Goal: Task Accomplishment & Management: Complete application form

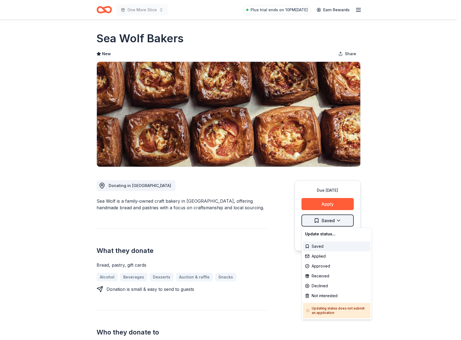
click at [339, 222] on html "One More Slice Plus trial ends on 10PM[DATE] Earn Rewards Due [DATE] Share Sea …" at bounding box center [230, 170] width 461 height 340
click at [323, 285] on div "Declined" at bounding box center [337, 286] width 68 height 10
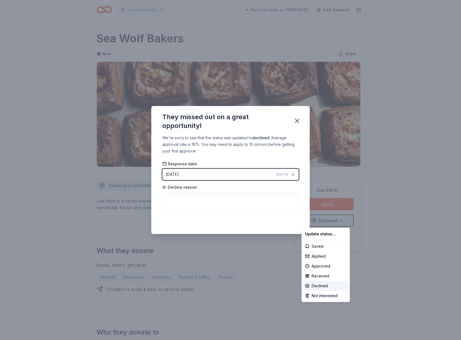
click at [239, 203] on html "One More Slice Plus trial ends on 10PM, 9/12 Earn Rewards Due in 38 days Share …" at bounding box center [230, 170] width 461 height 340
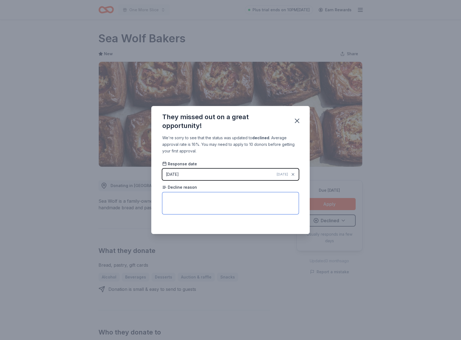
click at [179, 202] on textarea at bounding box center [230, 203] width 136 height 22
type textarea "No reason - just stated they will not be donating."
click at [299, 119] on icon "button" at bounding box center [297, 121] width 8 height 8
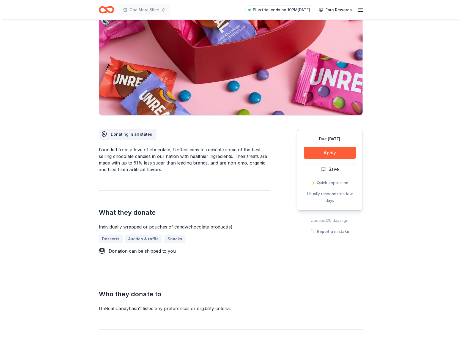
scroll to position [70, 0]
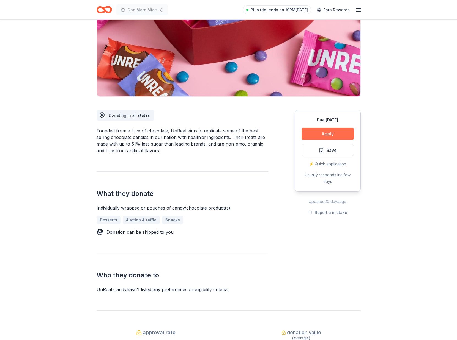
click at [321, 132] on button "Apply" at bounding box center [327, 134] width 52 height 12
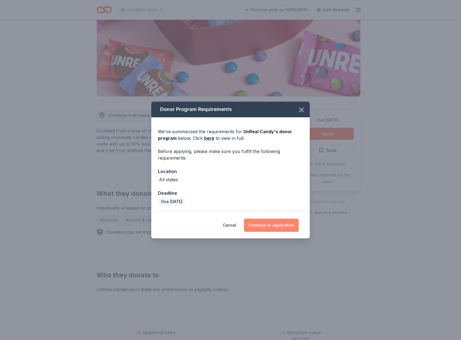
click at [285, 225] on button "Continue to application" at bounding box center [271, 225] width 55 height 13
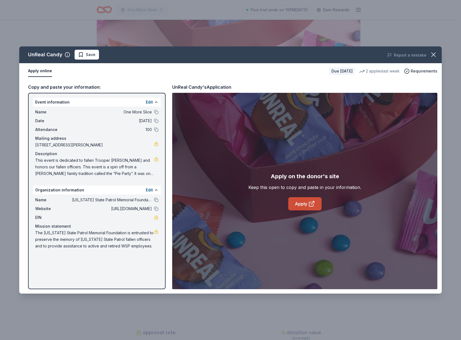
click at [297, 206] on link "Apply" at bounding box center [304, 203] width 33 height 13
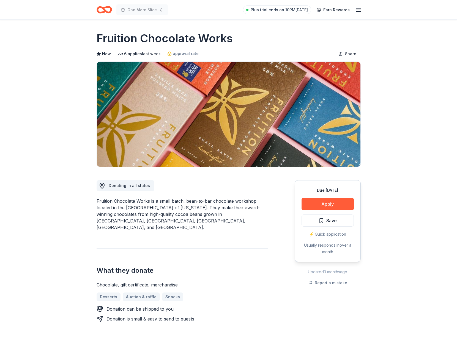
scroll to position [18, 0]
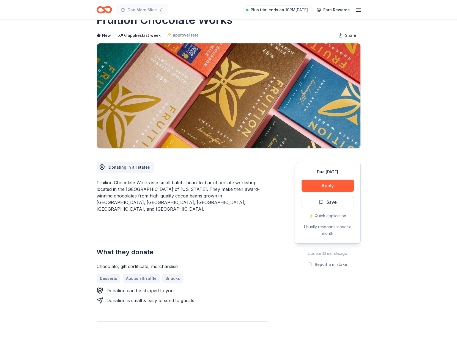
click at [320, 192] on div "Due in 38 days Apply Save ⚡️ Quick application Usually responds in over a month" at bounding box center [327, 203] width 66 height 82
click at [322, 187] on button "Apply" at bounding box center [327, 186] width 52 height 12
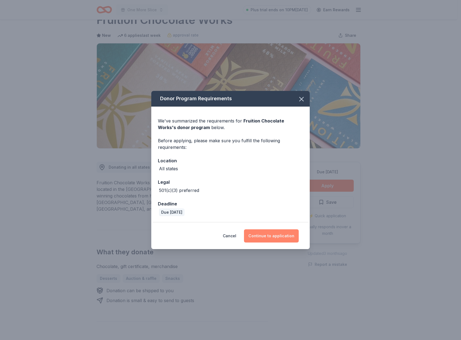
click at [263, 233] on button "Continue to application" at bounding box center [271, 236] width 55 height 13
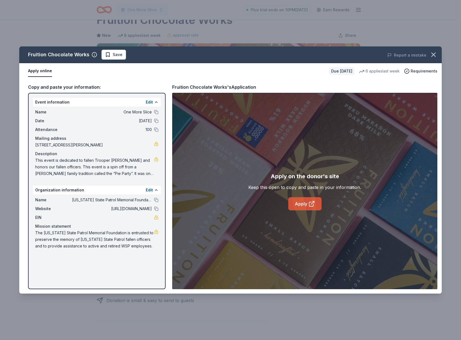
click at [312, 205] on icon at bounding box center [311, 204] width 7 height 7
click at [432, 56] on icon "button" at bounding box center [433, 55] width 4 height 4
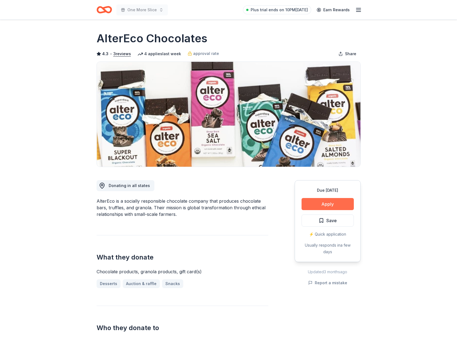
click at [343, 207] on button "Apply" at bounding box center [327, 204] width 52 height 12
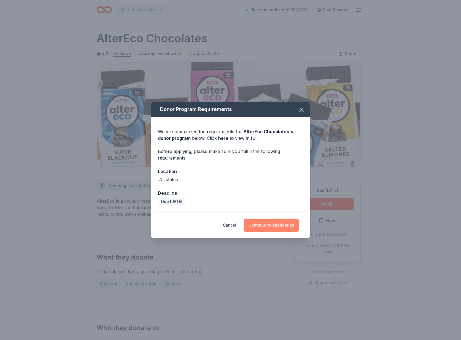
click at [276, 225] on button "Continue to application" at bounding box center [271, 225] width 55 height 13
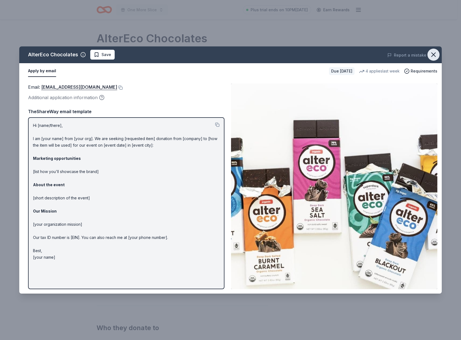
click at [431, 53] on icon "button" at bounding box center [433, 55] width 8 height 8
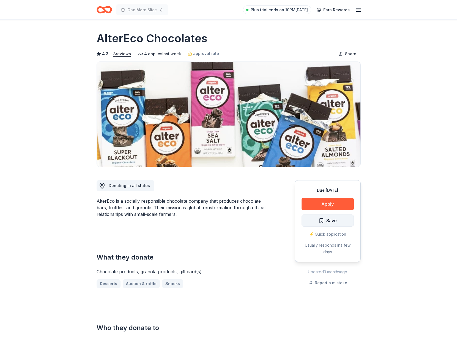
click at [336, 223] on span "Save" at bounding box center [331, 220] width 10 height 7
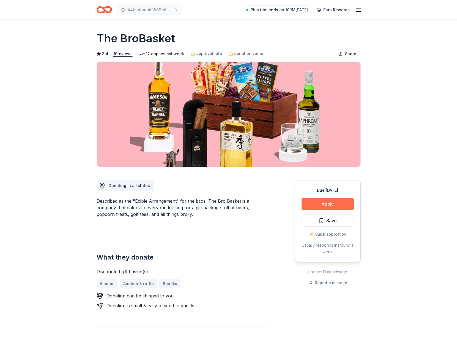
click at [328, 207] on button "Apply" at bounding box center [327, 204] width 52 height 12
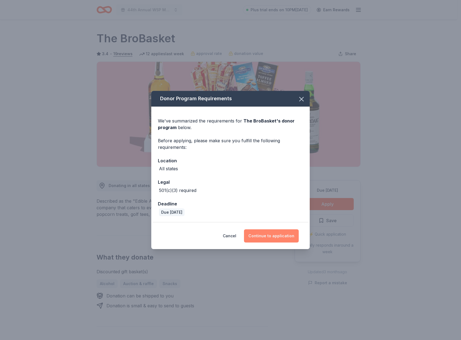
click at [294, 240] on button "Continue to application" at bounding box center [271, 236] width 55 height 13
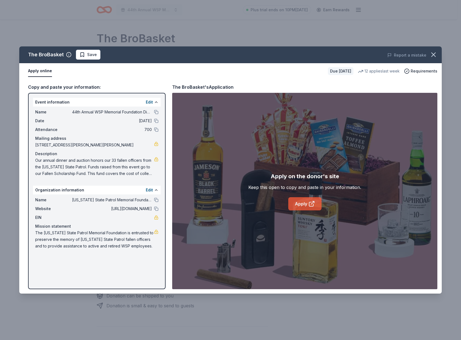
click at [300, 202] on link "Apply" at bounding box center [304, 203] width 33 height 13
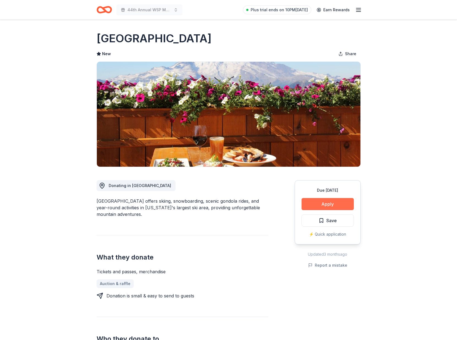
click at [327, 207] on button "Apply" at bounding box center [327, 204] width 52 height 12
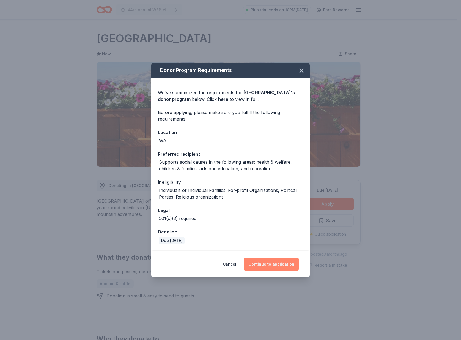
click at [279, 263] on button "Continue to application" at bounding box center [271, 264] width 55 height 13
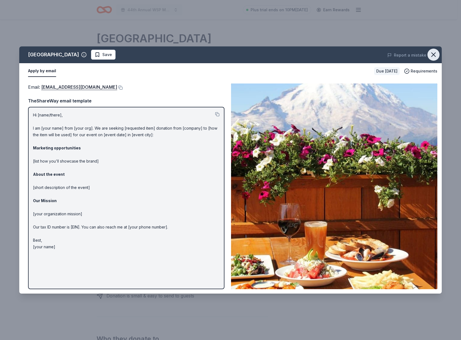
click at [435, 56] on icon "button" at bounding box center [433, 55] width 8 height 8
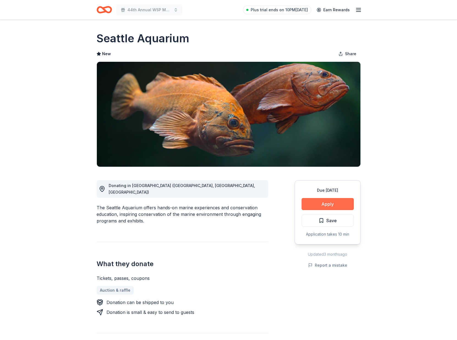
click at [313, 204] on button "Apply" at bounding box center [327, 204] width 52 height 12
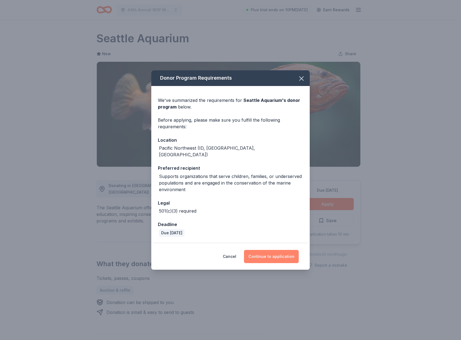
click at [257, 254] on button "Continue to application" at bounding box center [271, 256] width 55 height 13
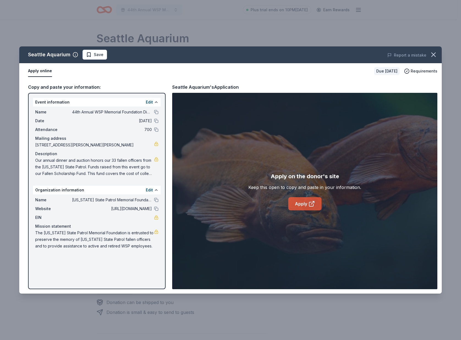
click at [298, 208] on link "Apply" at bounding box center [304, 203] width 33 height 13
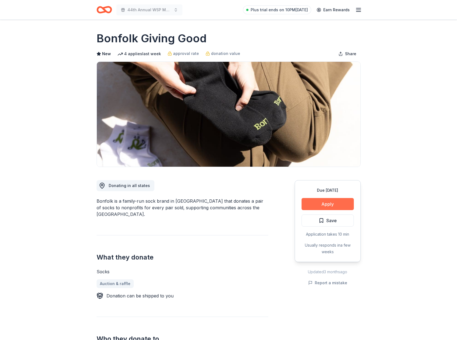
click at [321, 208] on button "Apply" at bounding box center [327, 204] width 52 height 12
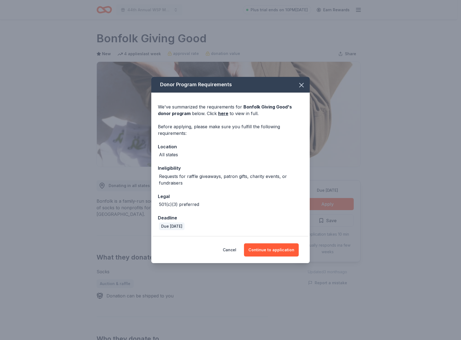
drag, startPoint x: 272, startPoint y: 251, endPoint x: 273, endPoint y: 219, distance: 31.9
click at [273, 219] on div "Donor Program Requirements We've summarized the requirements for Bonfolk Giving…" at bounding box center [230, 170] width 158 height 187
click at [302, 83] on icon "button" at bounding box center [301, 85] width 8 height 8
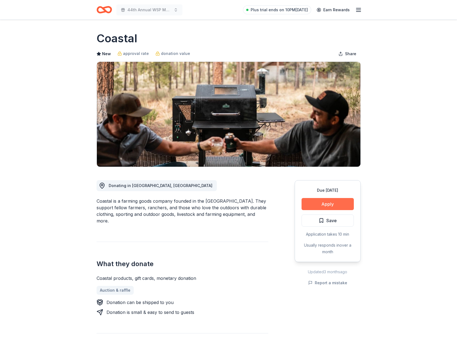
click at [311, 205] on button "Apply" at bounding box center [327, 204] width 52 height 12
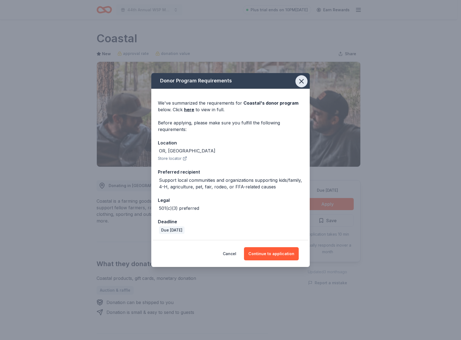
click at [300, 83] on icon "button" at bounding box center [301, 81] width 4 height 4
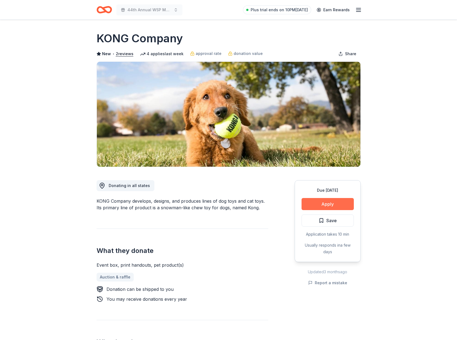
click at [333, 208] on button "Apply" at bounding box center [327, 204] width 52 height 12
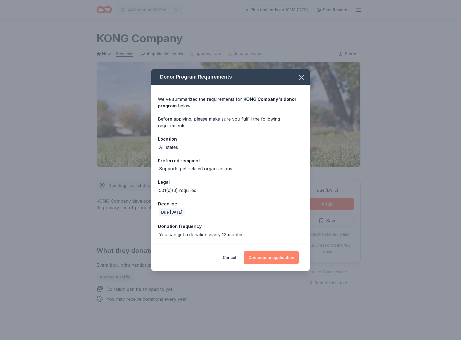
click at [268, 257] on button "Continue to application" at bounding box center [271, 257] width 55 height 13
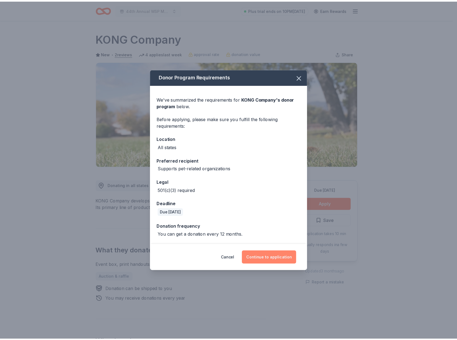
click at [268, 257] on button "Continue to application" at bounding box center [271, 257] width 55 height 13
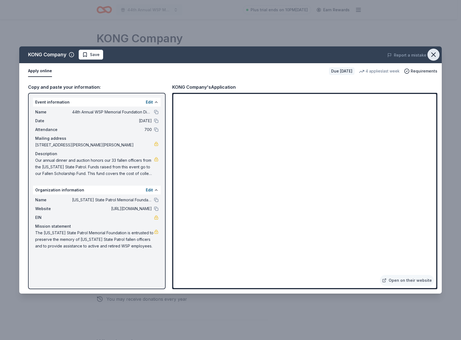
click at [432, 54] on icon "button" at bounding box center [433, 55] width 4 height 4
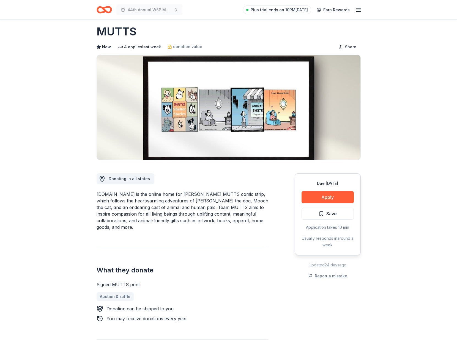
scroll to position [19, 0]
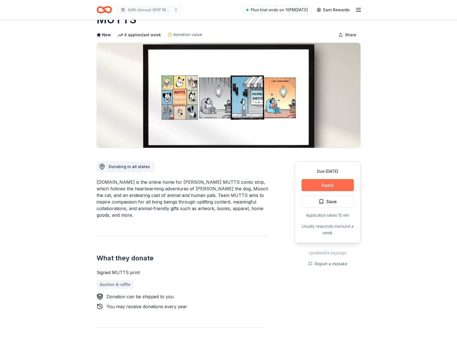
click at [316, 188] on button "Apply" at bounding box center [327, 185] width 52 height 12
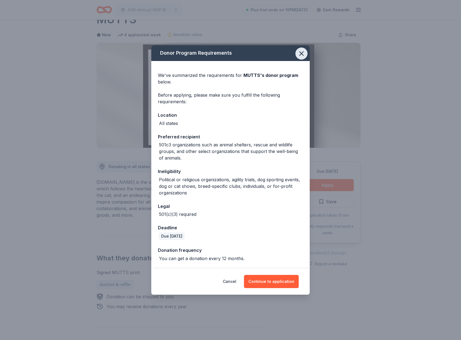
click at [300, 55] on icon "button" at bounding box center [301, 54] width 4 height 4
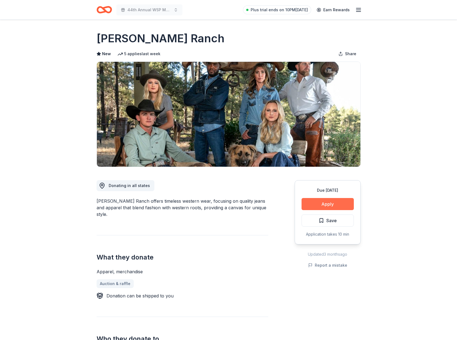
click at [313, 203] on button "Apply" at bounding box center [327, 204] width 52 height 12
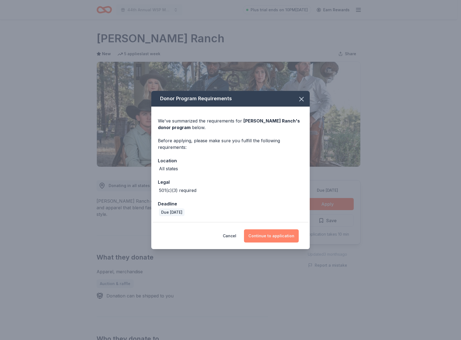
click at [264, 237] on button "Continue to application" at bounding box center [271, 236] width 55 height 13
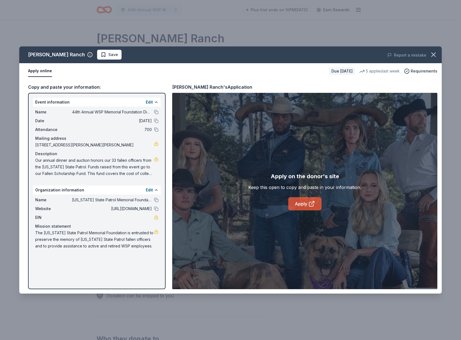
click at [311, 201] on icon at bounding box center [311, 204] width 7 height 7
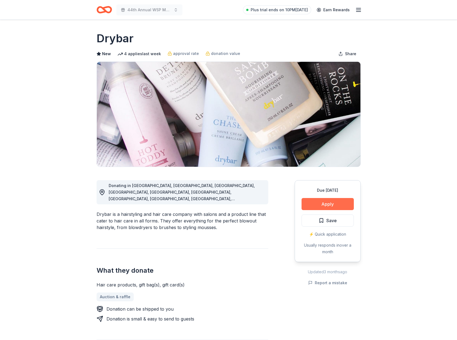
click at [325, 203] on button "Apply" at bounding box center [327, 204] width 52 height 12
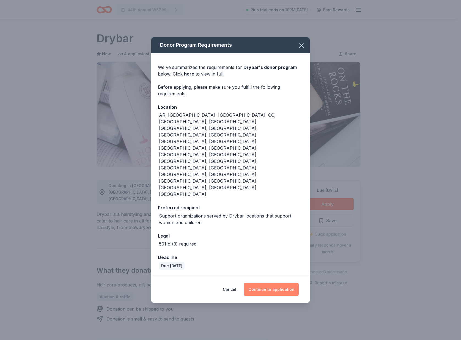
click at [272, 283] on button "Continue to application" at bounding box center [271, 289] width 55 height 13
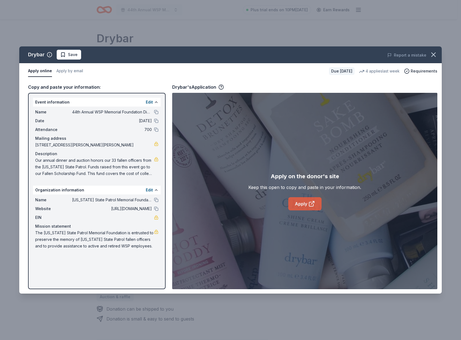
click at [306, 203] on link "Apply" at bounding box center [304, 203] width 33 height 13
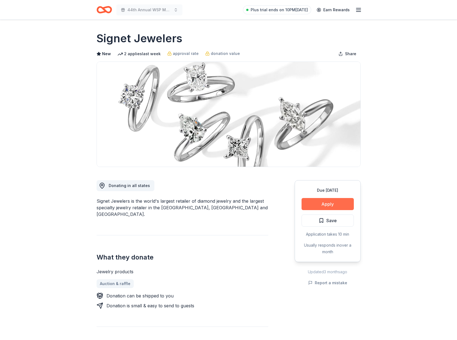
click at [338, 205] on button "Apply" at bounding box center [327, 204] width 52 height 12
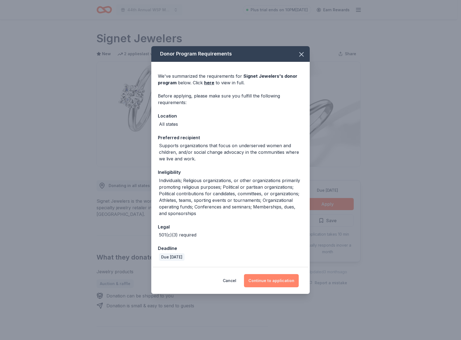
click at [285, 278] on button "Continue to application" at bounding box center [271, 280] width 55 height 13
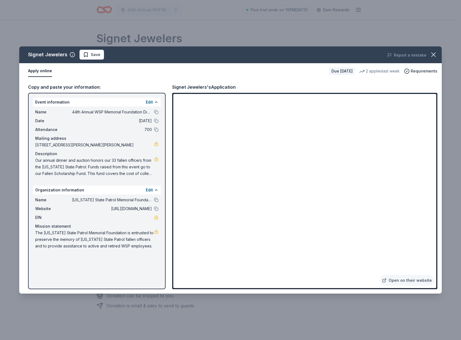
click at [432, 55] on icon "button" at bounding box center [433, 55] width 8 height 8
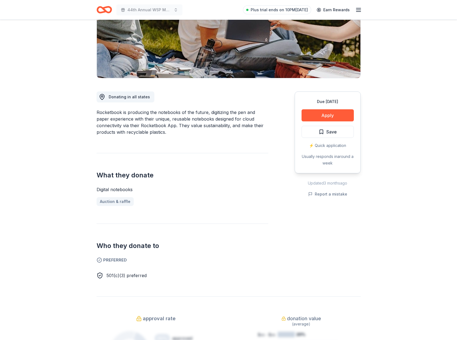
scroll to position [35, 0]
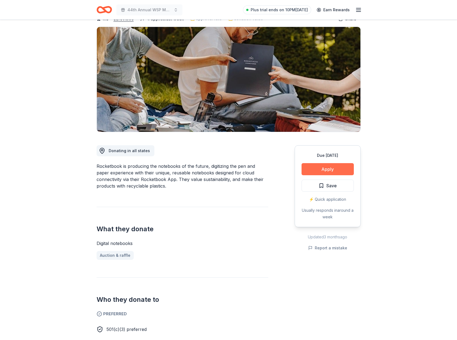
click at [320, 167] on button "Apply" at bounding box center [327, 169] width 52 height 12
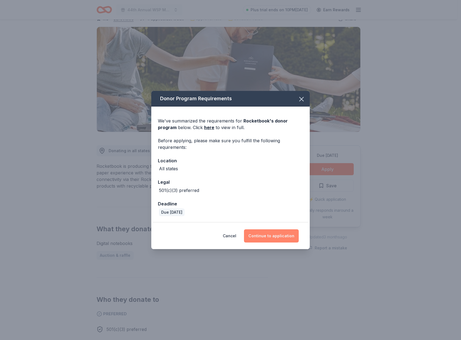
click at [274, 233] on button "Continue to application" at bounding box center [271, 236] width 55 height 13
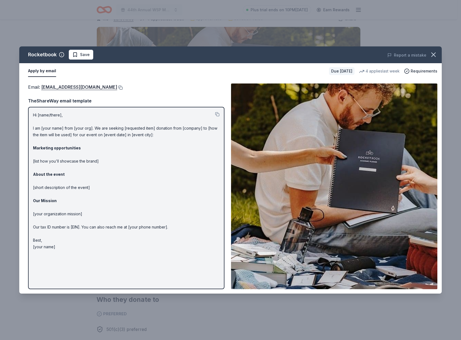
click at [123, 88] on button at bounding box center [119, 88] width 5 height 4
click at [434, 58] on icon "button" at bounding box center [433, 55] width 8 height 8
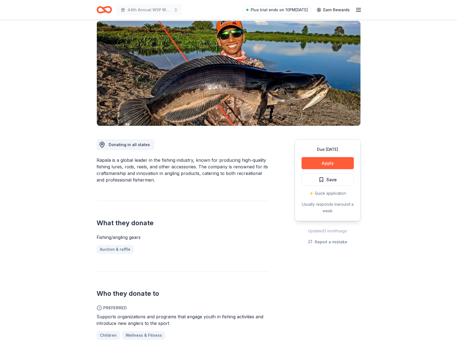
scroll to position [42, 0]
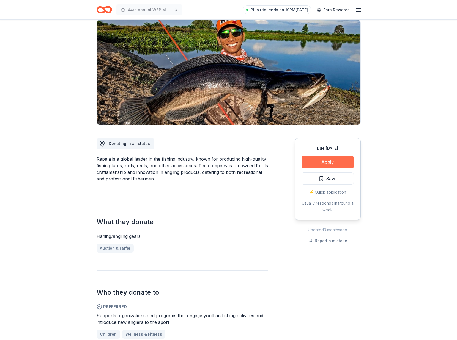
click at [316, 162] on button "Apply" at bounding box center [327, 162] width 52 height 12
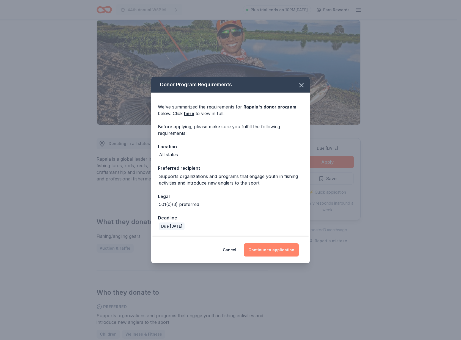
click at [274, 254] on button "Continue to application" at bounding box center [271, 250] width 55 height 13
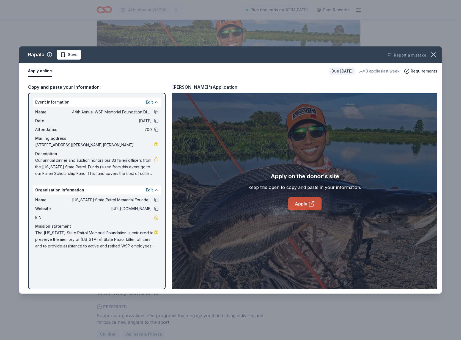
click at [305, 200] on link "Apply" at bounding box center [304, 203] width 33 height 13
click at [435, 55] on icon "button" at bounding box center [433, 55] width 8 height 8
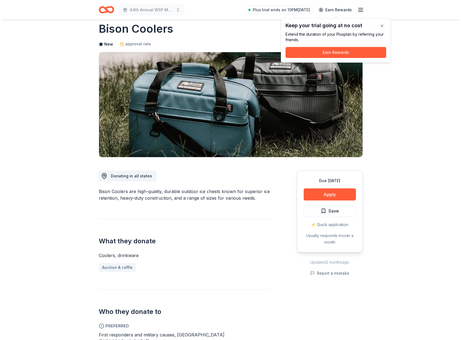
scroll to position [37, 0]
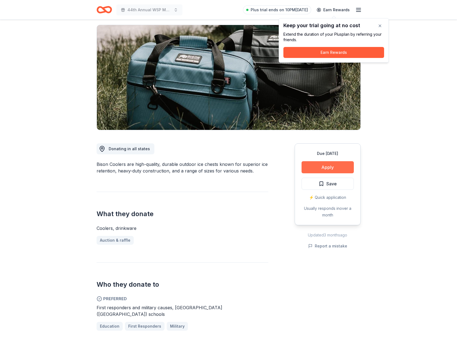
click at [328, 168] on button "Apply" at bounding box center [327, 167] width 52 height 12
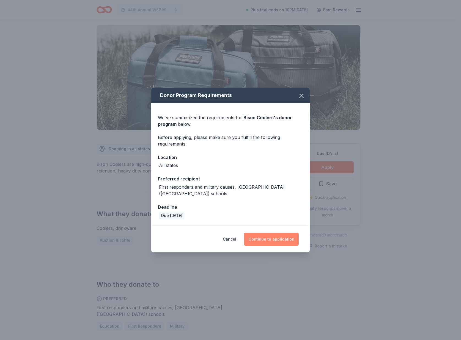
click at [262, 235] on button "Continue to application" at bounding box center [271, 239] width 55 height 13
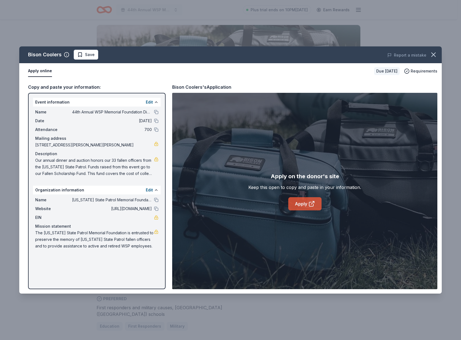
click at [297, 206] on link "Apply" at bounding box center [304, 203] width 33 height 13
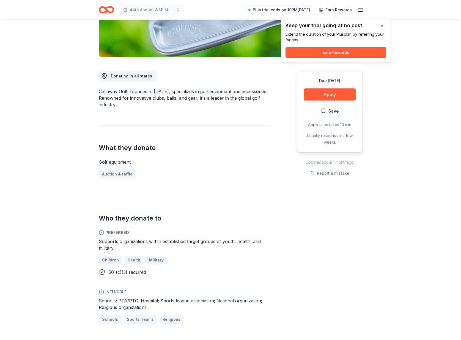
scroll to position [6, 0]
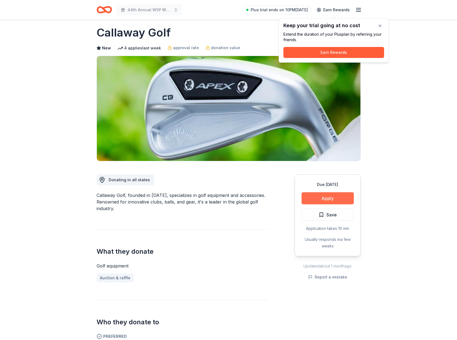
click at [334, 199] on button "Apply" at bounding box center [327, 198] width 52 height 12
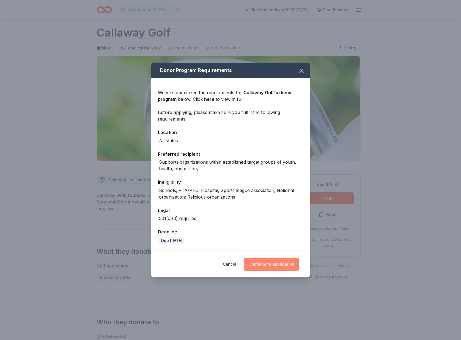
click at [263, 262] on button "Continue to application" at bounding box center [271, 264] width 55 height 13
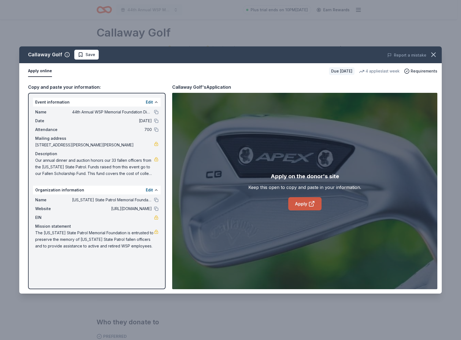
click at [302, 206] on link "Apply" at bounding box center [304, 203] width 33 height 13
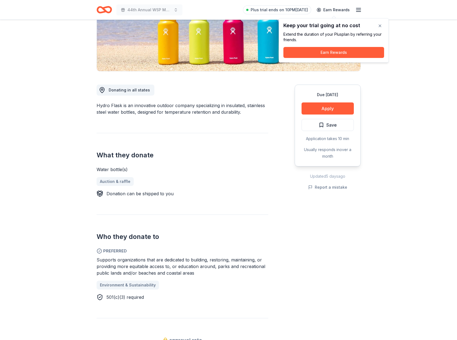
scroll to position [87, 0]
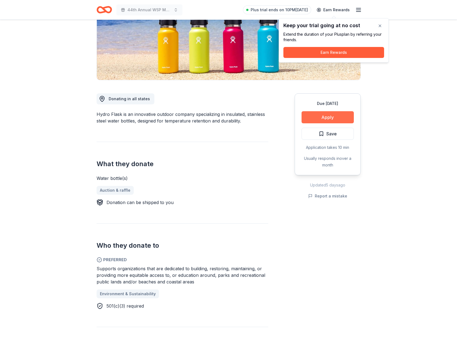
click at [329, 118] on button "Apply" at bounding box center [327, 117] width 52 height 12
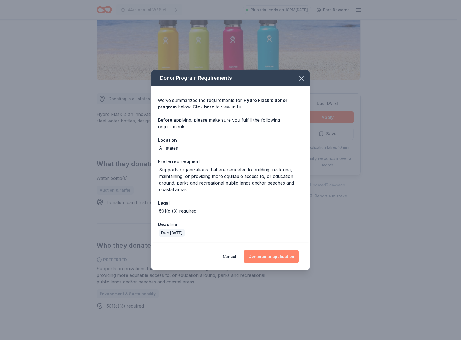
click at [271, 260] on button "Continue to application" at bounding box center [271, 256] width 55 height 13
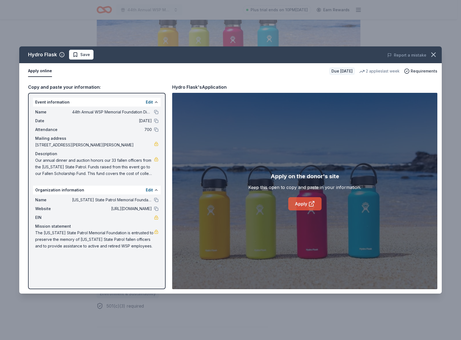
click at [312, 204] on icon at bounding box center [311, 204] width 7 height 7
click at [436, 54] on icon "button" at bounding box center [433, 55] width 8 height 8
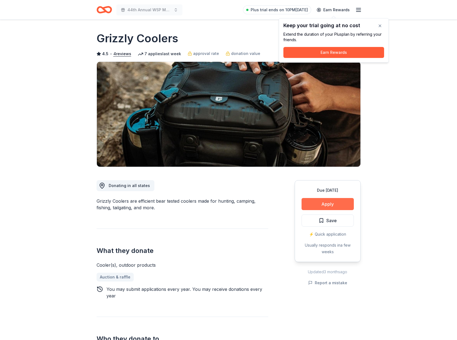
click at [323, 204] on button "Apply" at bounding box center [327, 204] width 52 height 12
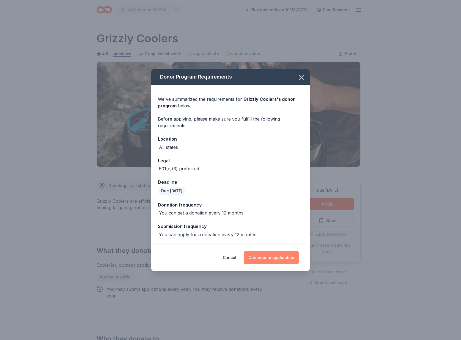
click at [282, 262] on button "Continue to application" at bounding box center [271, 257] width 55 height 13
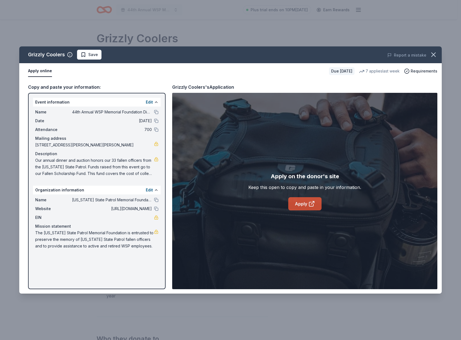
click at [307, 205] on link "Apply" at bounding box center [304, 203] width 33 height 13
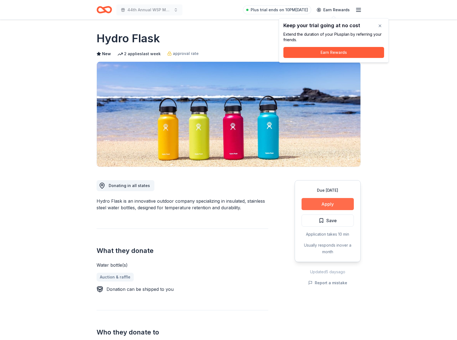
click at [329, 206] on button "Apply" at bounding box center [327, 204] width 52 height 12
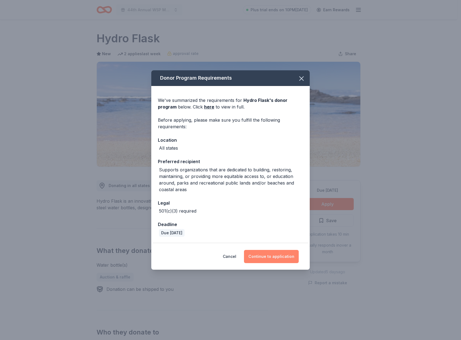
click at [261, 259] on button "Continue to application" at bounding box center [271, 256] width 55 height 13
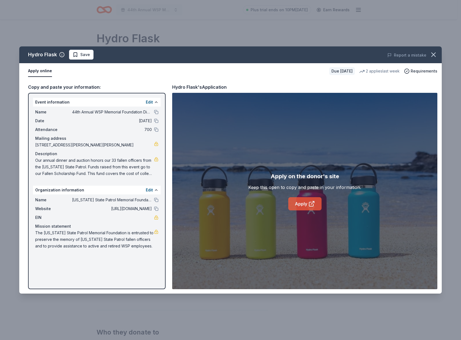
click at [305, 206] on link "Apply" at bounding box center [304, 203] width 33 height 13
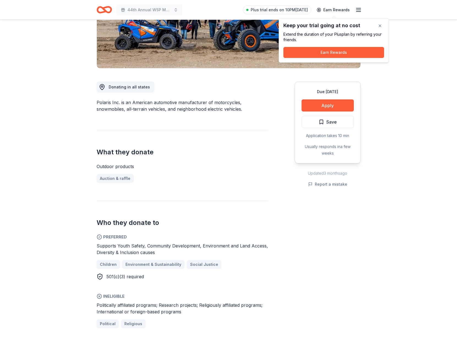
scroll to position [90, 0]
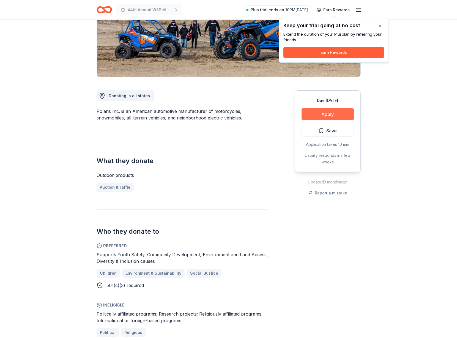
click at [335, 115] on button "Apply" at bounding box center [327, 114] width 52 height 12
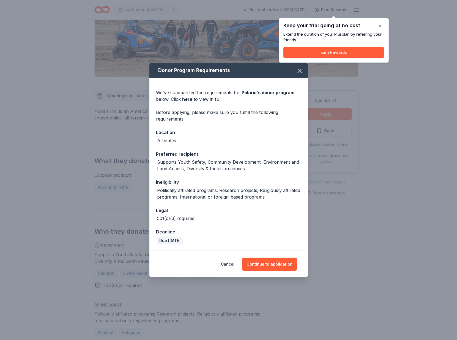
click at [335, 115] on div "Donor Program Requirements We've summarized the requirements for Polaris 's don…" at bounding box center [228, 170] width 457 height 340
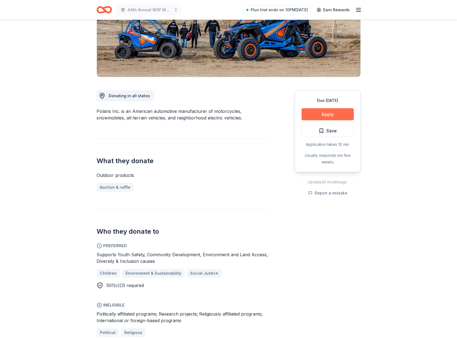
click at [334, 113] on button "Apply" at bounding box center [327, 114] width 52 height 12
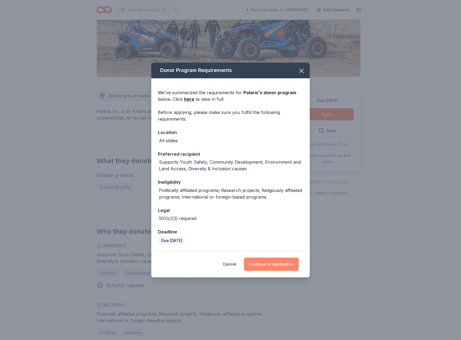
click at [269, 264] on button "Continue to application" at bounding box center [271, 264] width 55 height 13
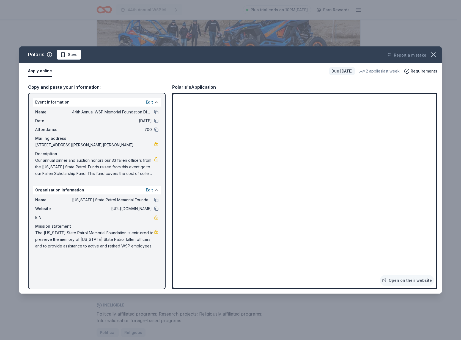
click at [269, 32] on div "Polaris Save Report a mistake Apply online Due in 185 days 2 applies last week …" at bounding box center [230, 170] width 461 height 340
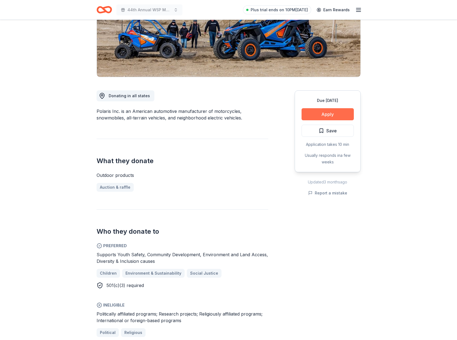
click at [345, 112] on button "Apply" at bounding box center [327, 114] width 52 height 12
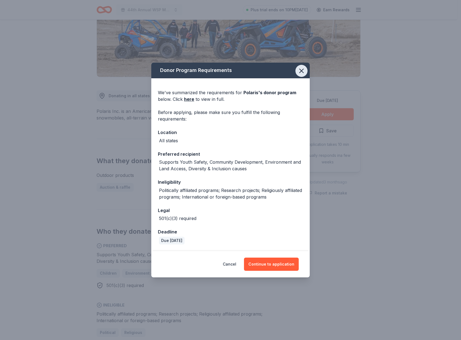
click at [303, 72] on icon "button" at bounding box center [301, 71] width 8 height 8
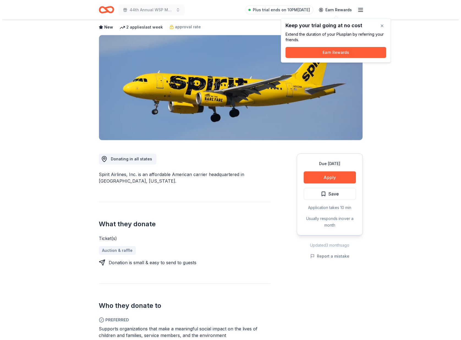
scroll to position [68, 0]
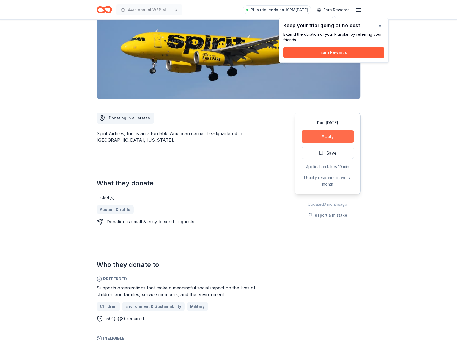
click at [324, 140] on button "Apply" at bounding box center [327, 137] width 52 height 12
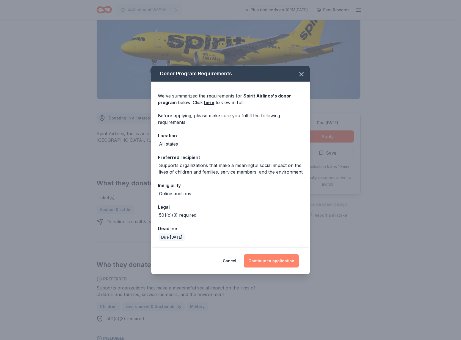
click at [275, 266] on button "Continue to application" at bounding box center [271, 261] width 55 height 13
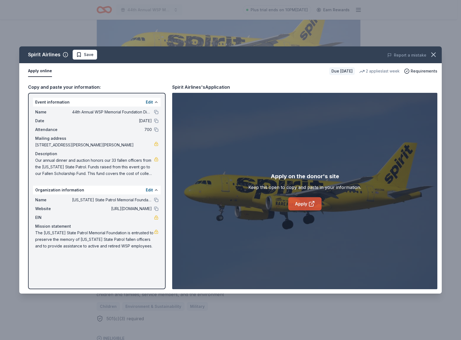
click at [307, 204] on link "Apply" at bounding box center [304, 203] width 33 height 13
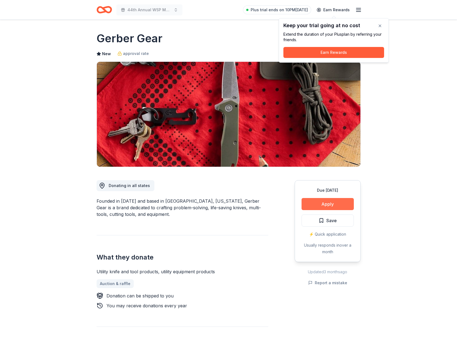
click at [318, 208] on button "Apply" at bounding box center [327, 204] width 52 height 12
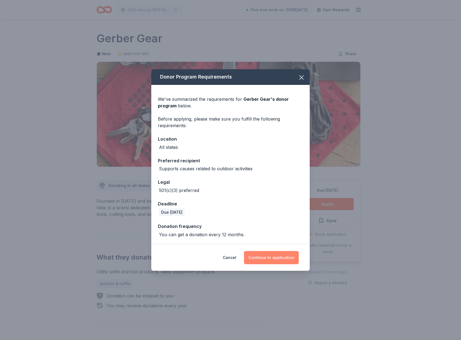
click at [279, 260] on button "Continue to application" at bounding box center [271, 257] width 55 height 13
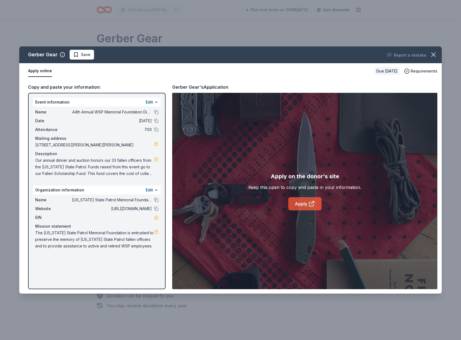
click at [308, 203] on icon at bounding box center [311, 204] width 7 height 7
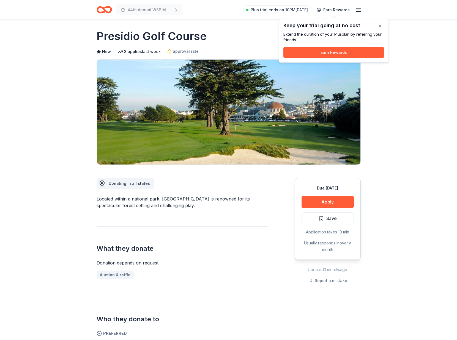
scroll to position [29, 0]
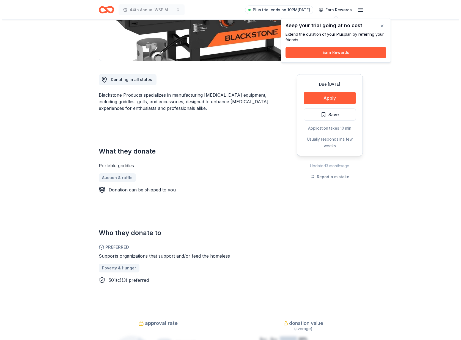
scroll to position [2, 0]
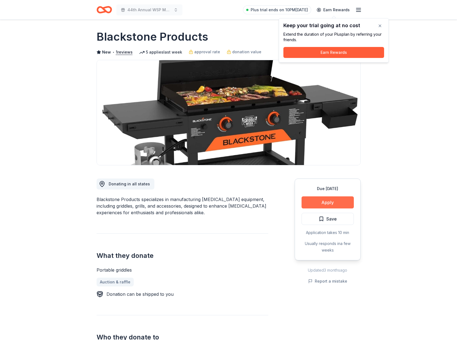
click at [332, 204] on button "Apply" at bounding box center [327, 203] width 52 height 12
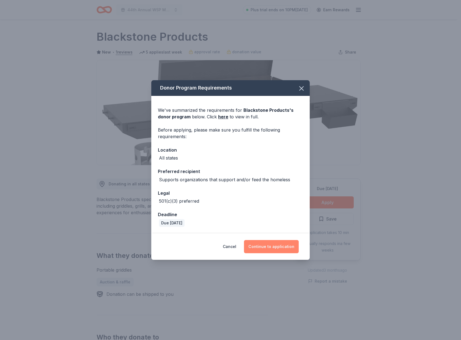
click at [260, 247] on button "Continue to application" at bounding box center [271, 246] width 55 height 13
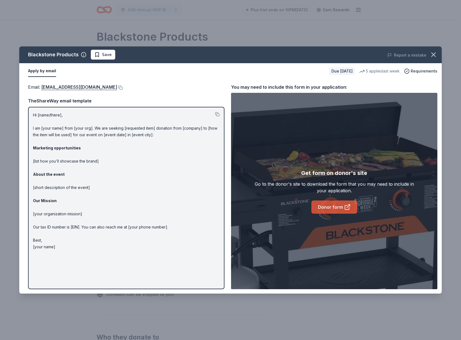
click at [348, 205] on icon at bounding box center [348, 206] width 3 height 3
